Goal: Transaction & Acquisition: Purchase product/service

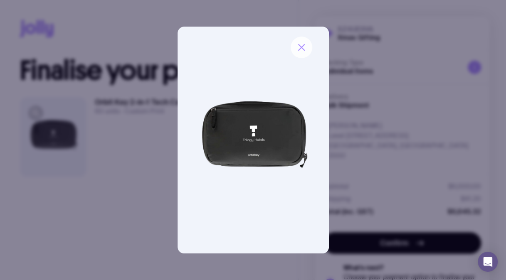
click at [304, 53] on button "button" at bounding box center [302, 48] width 22 height 22
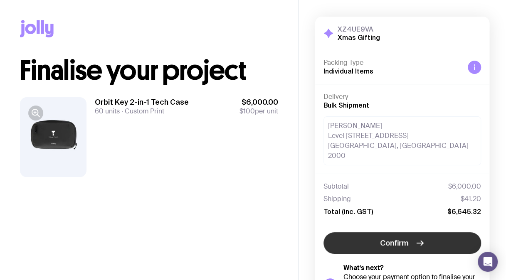
click at [370, 232] on button "Confirm" at bounding box center [402, 243] width 158 height 22
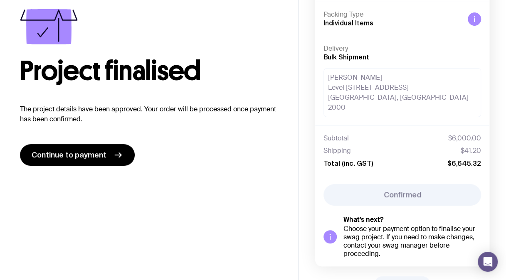
scroll to position [55, 0]
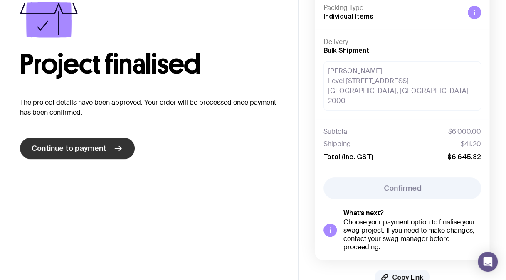
click at [99, 150] on span "Continue to payment" at bounding box center [69, 148] width 75 height 10
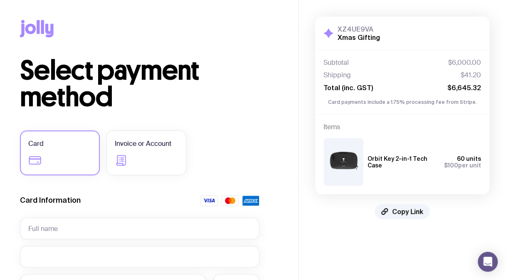
scroll to position [64, 0]
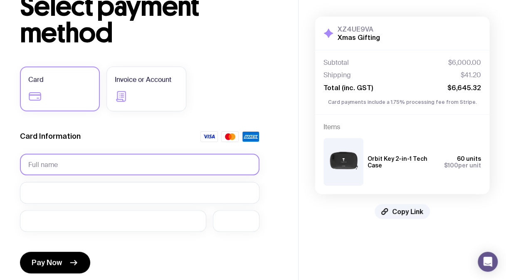
click at [46, 164] on input "text" at bounding box center [139, 165] width 239 height 22
type input "[PERSON_NAME]"
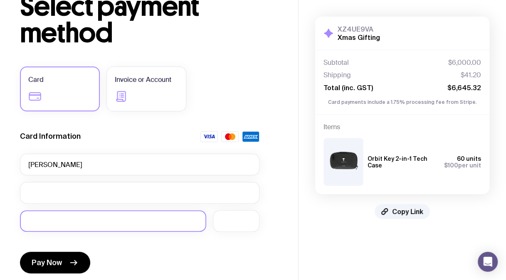
click at [70, 217] on div at bounding box center [113, 221] width 186 height 22
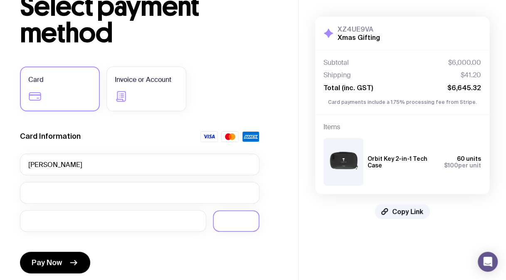
click at [227, 231] on div at bounding box center [236, 221] width 47 height 22
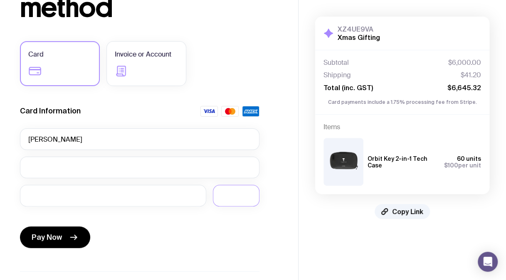
click at [208, 234] on div "Pay Now" at bounding box center [139, 232] width 239 height 38
click at [80, 240] on button "Pay Now" at bounding box center [55, 238] width 70 height 22
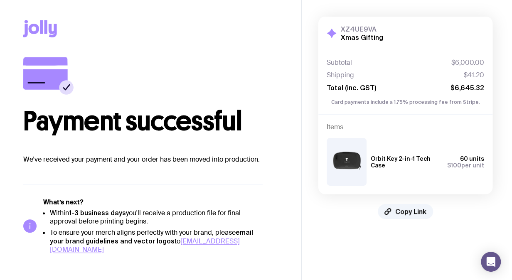
scroll to position [0, 0]
